Goal: Information Seeking & Learning: Learn about a topic

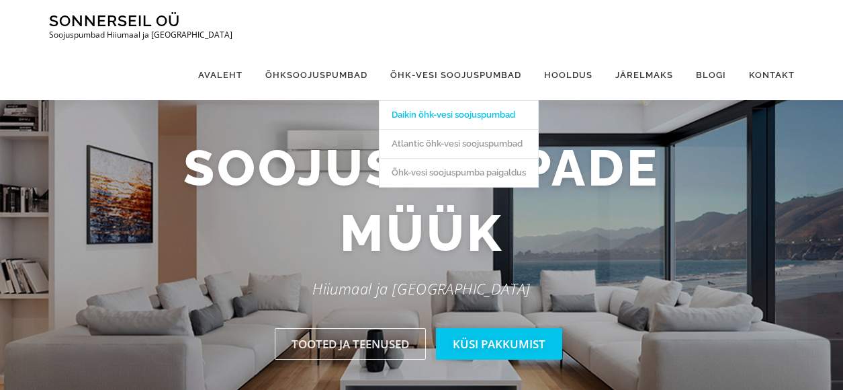
click at [450, 100] on link "Daikin õhk-vesi soojuspumbad" at bounding box center [459, 114] width 159 height 29
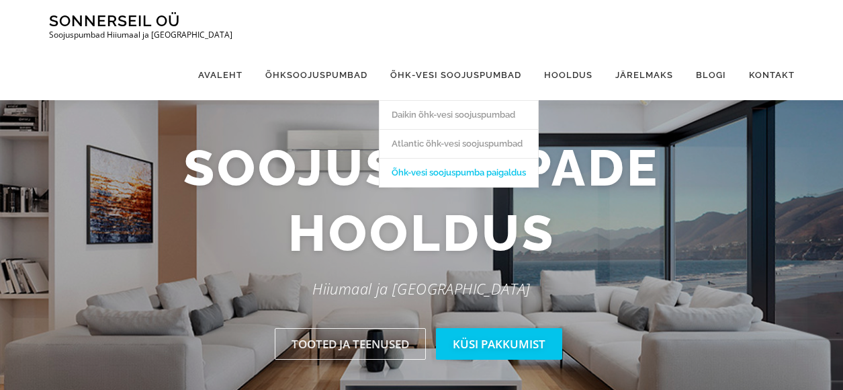
click at [473, 158] on link "Õhk-vesi soojuspumba paigaldus" at bounding box center [459, 172] width 159 height 29
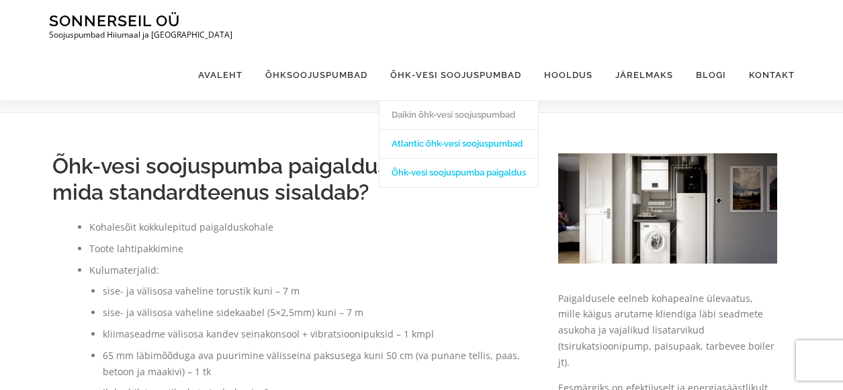
click at [443, 129] on link "Atlantic õhk-vesi soojuspumbad" at bounding box center [459, 143] width 159 height 29
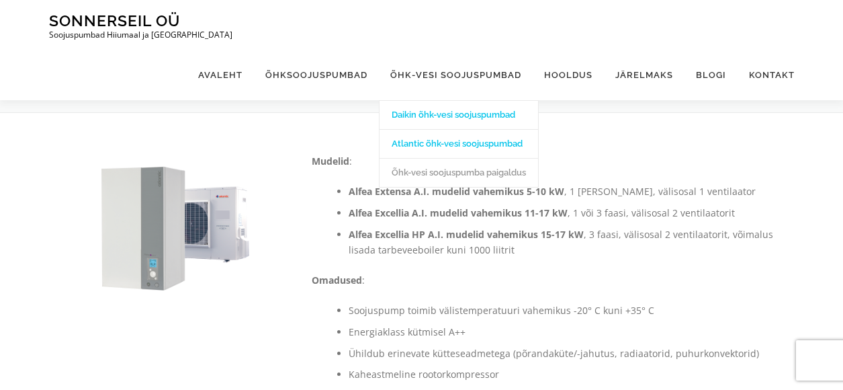
click at [435, 100] on link "Daikin õhk-vesi soojuspumbad" at bounding box center [459, 114] width 159 height 29
